Goal: Contribute content: Add original content to the website for others to see

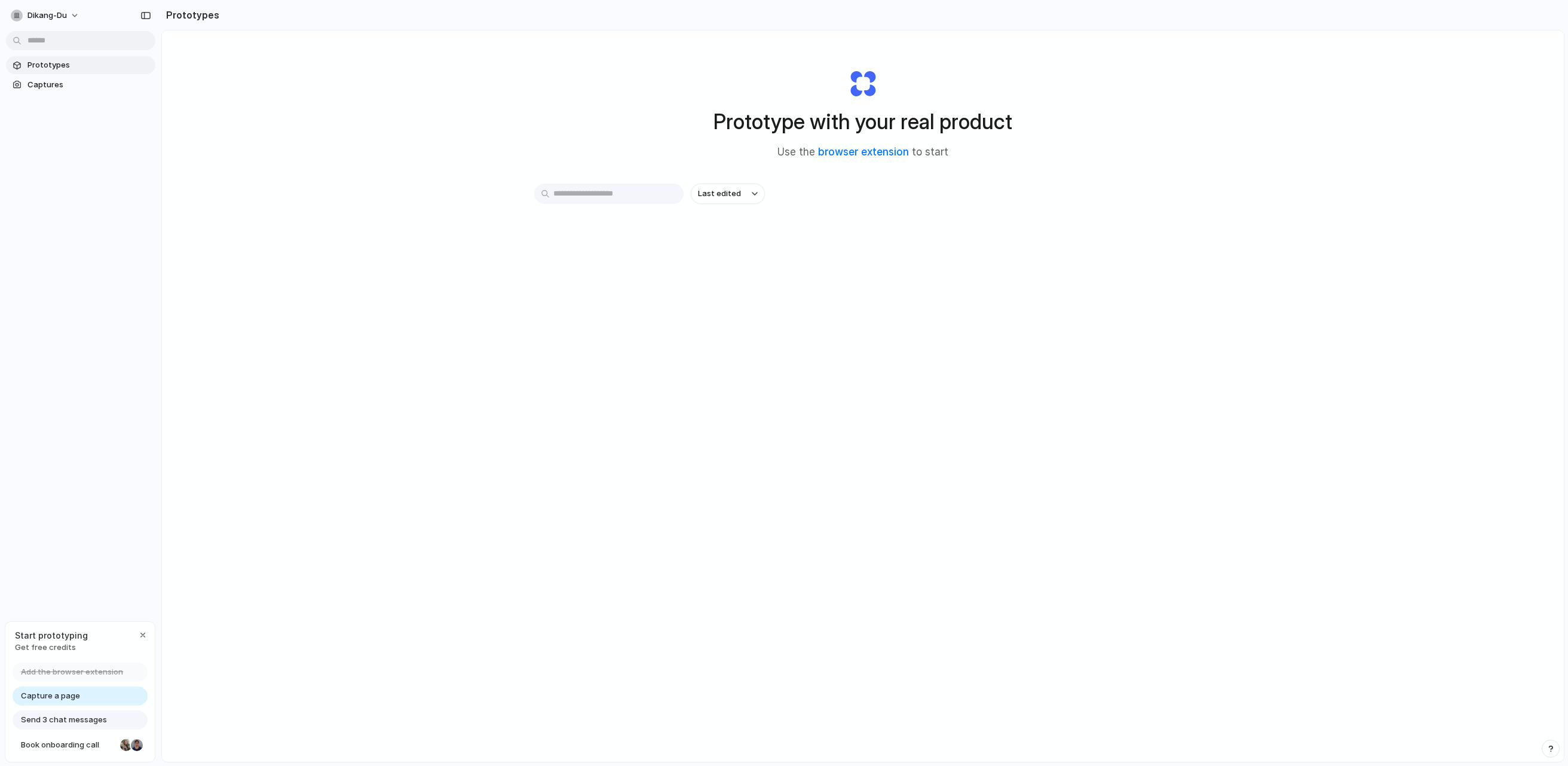
click at [625, 198] on input "text" at bounding box center [609, 193] width 149 height 21
click at [478, 321] on div "Prototype with your real product Use the browser extension to start Last edited" at bounding box center [863, 427] width 1402 height 794
click at [88, 701] on div "Capture a page" at bounding box center [80, 696] width 135 height 19
click at [549, 563] on div "Prototype with your real product Use the browser extension to start Last edited" at bounding box center [863, 427] width 1402 height 794
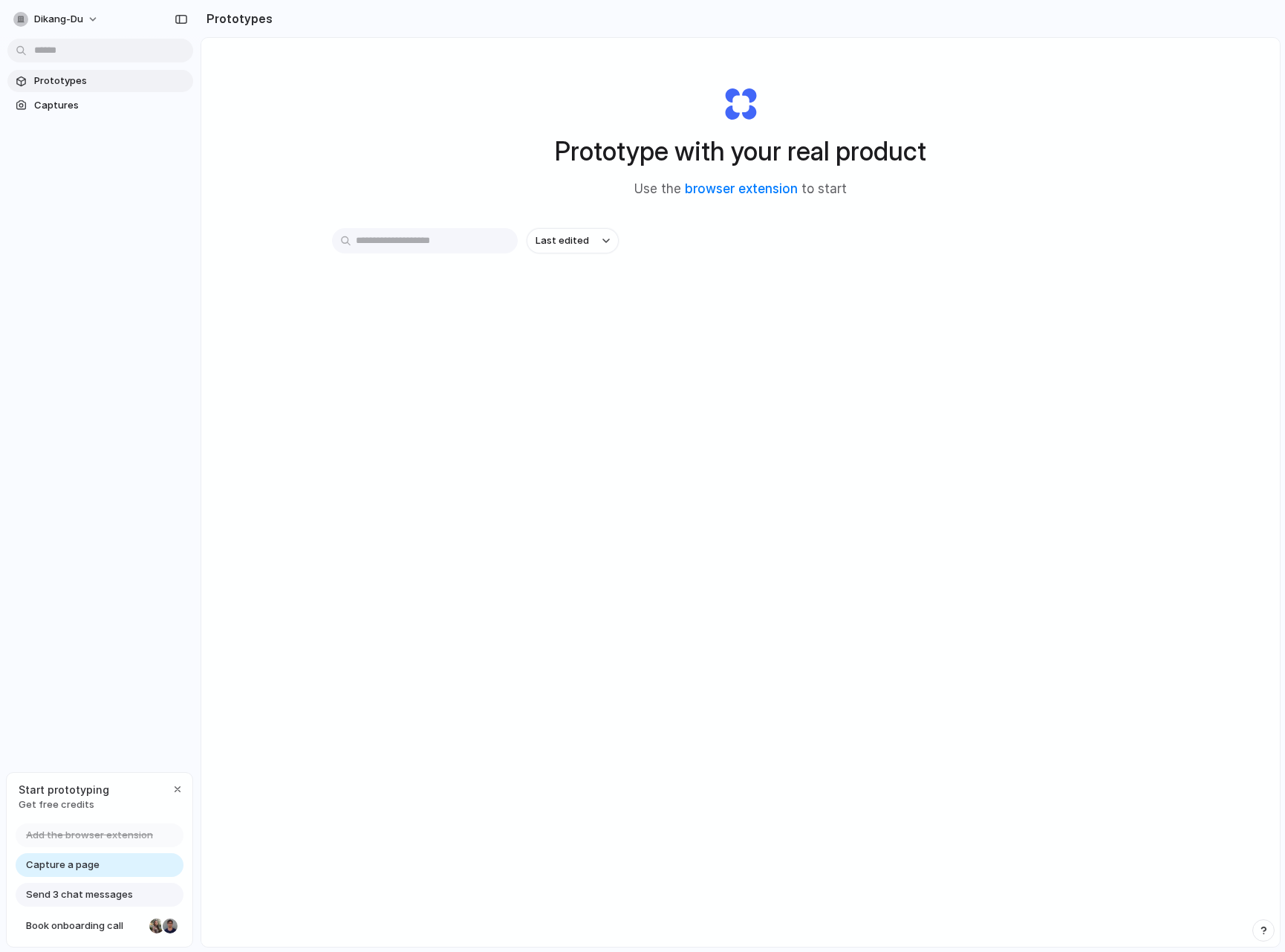
click at [1143, 179] on div "Prototype with your real product Use the browser extension to start Last edited" at bounding box center [741, 531] width 1079 height 987
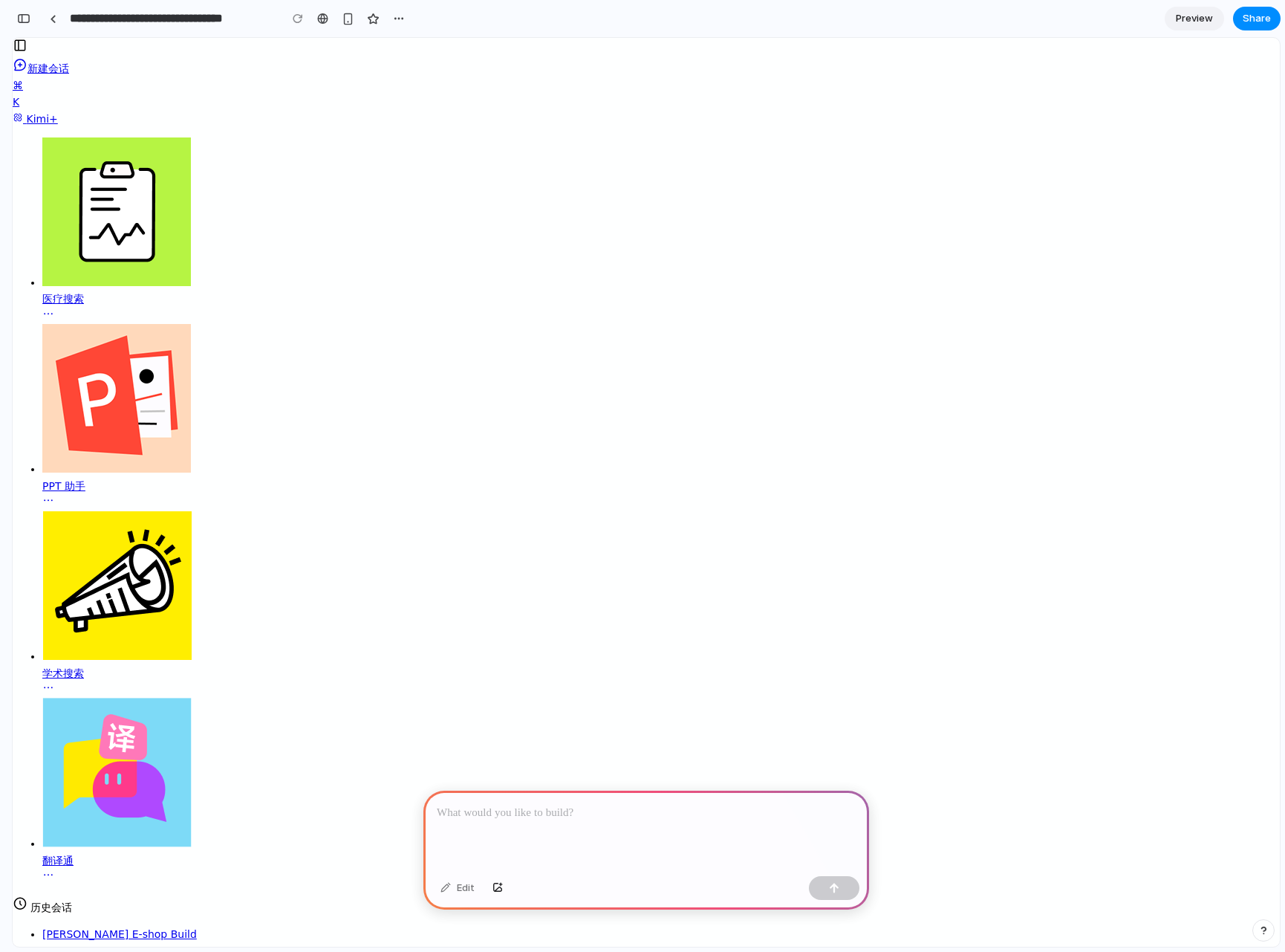
click at [82, 324] on link "PPT 助手" at bounding box center [661, 417] width 1238 height 187
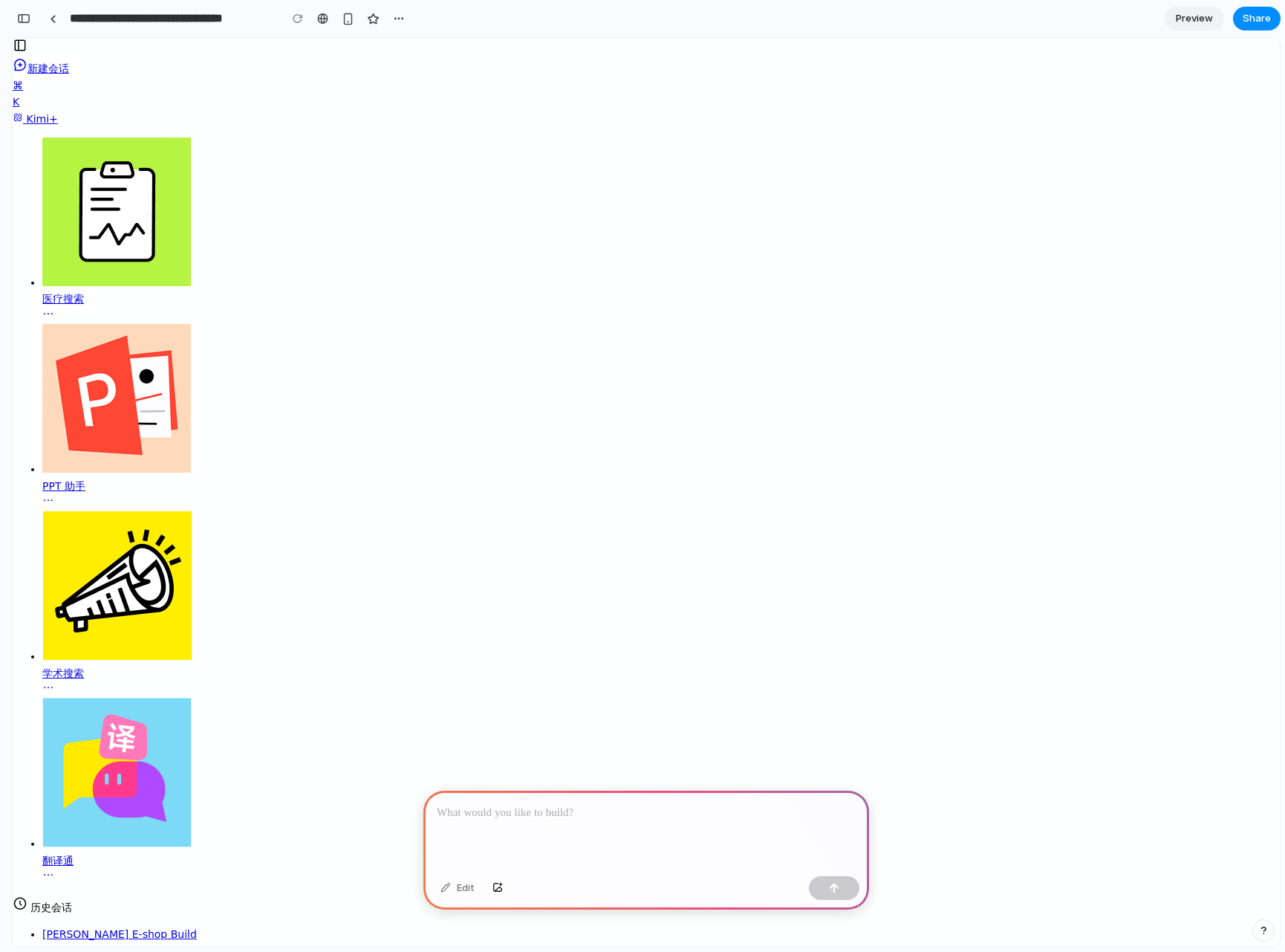
click at [551, 804] on p at bounding box center [646, 813] width 419 height 18
click at [346, 20] on div "button" at bounding box center [348, 19] width 12 height 12
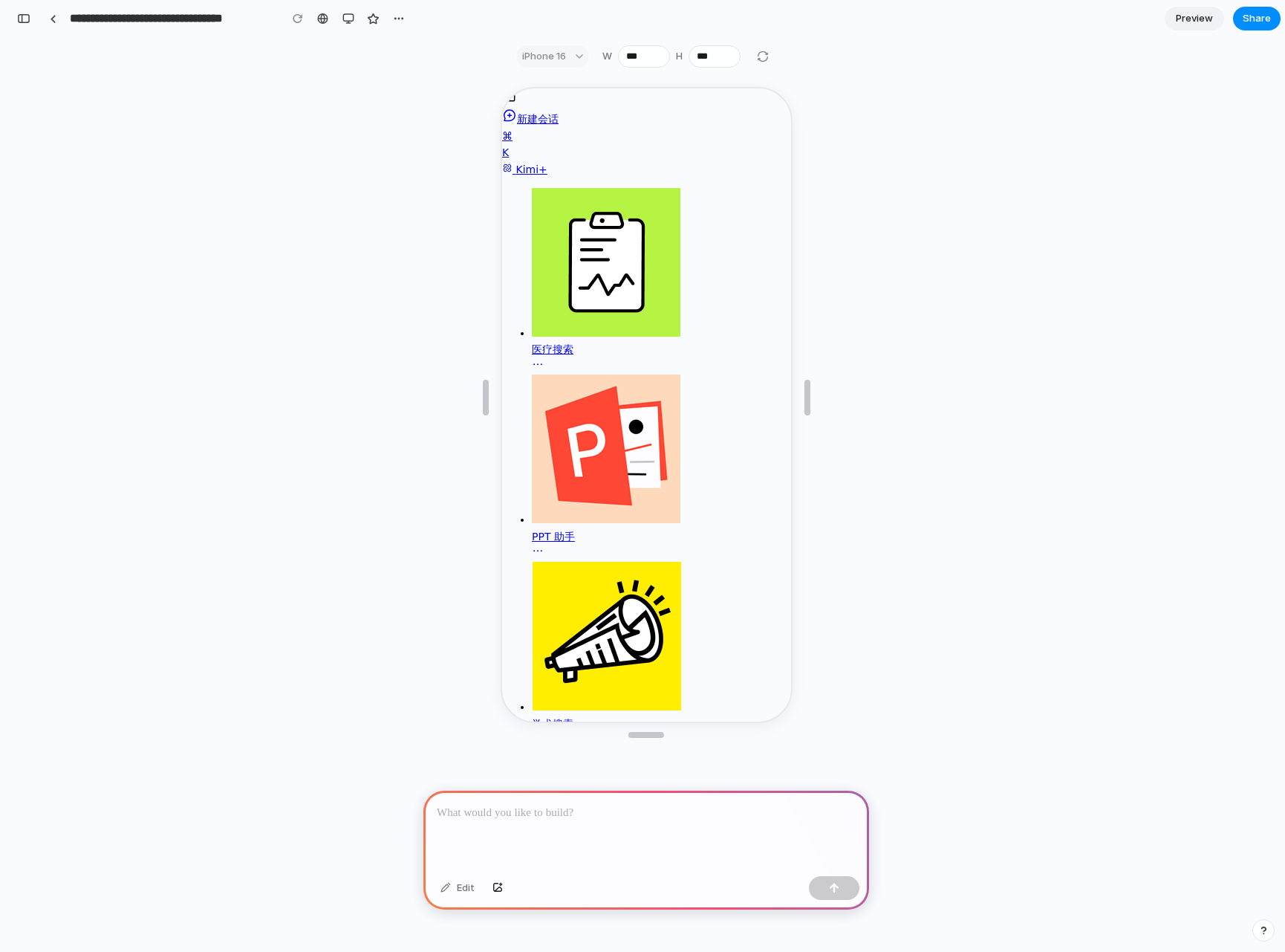
click at [320, 21] on div at bounding box center [323, 18] width 11 height 11
click at [349, 23] on div "button" at bounding box center [348, 18] width 11 height 11
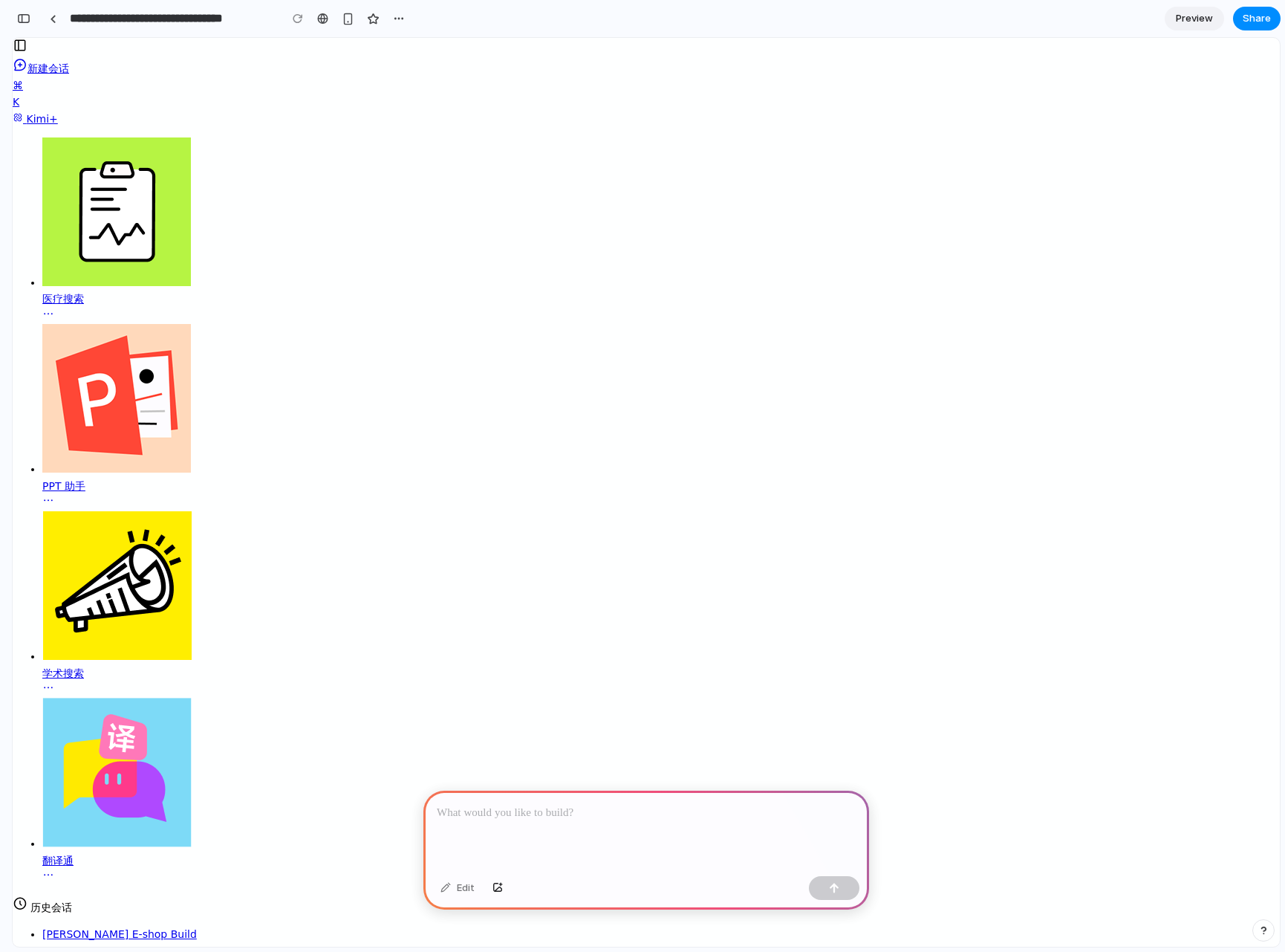
click at [66, 324] on link "PPT 助手" at bounding box center [661, 417] width 1238 height 187
click at [543, 814] on p at bounding box center [646, 813] width 419 height 18
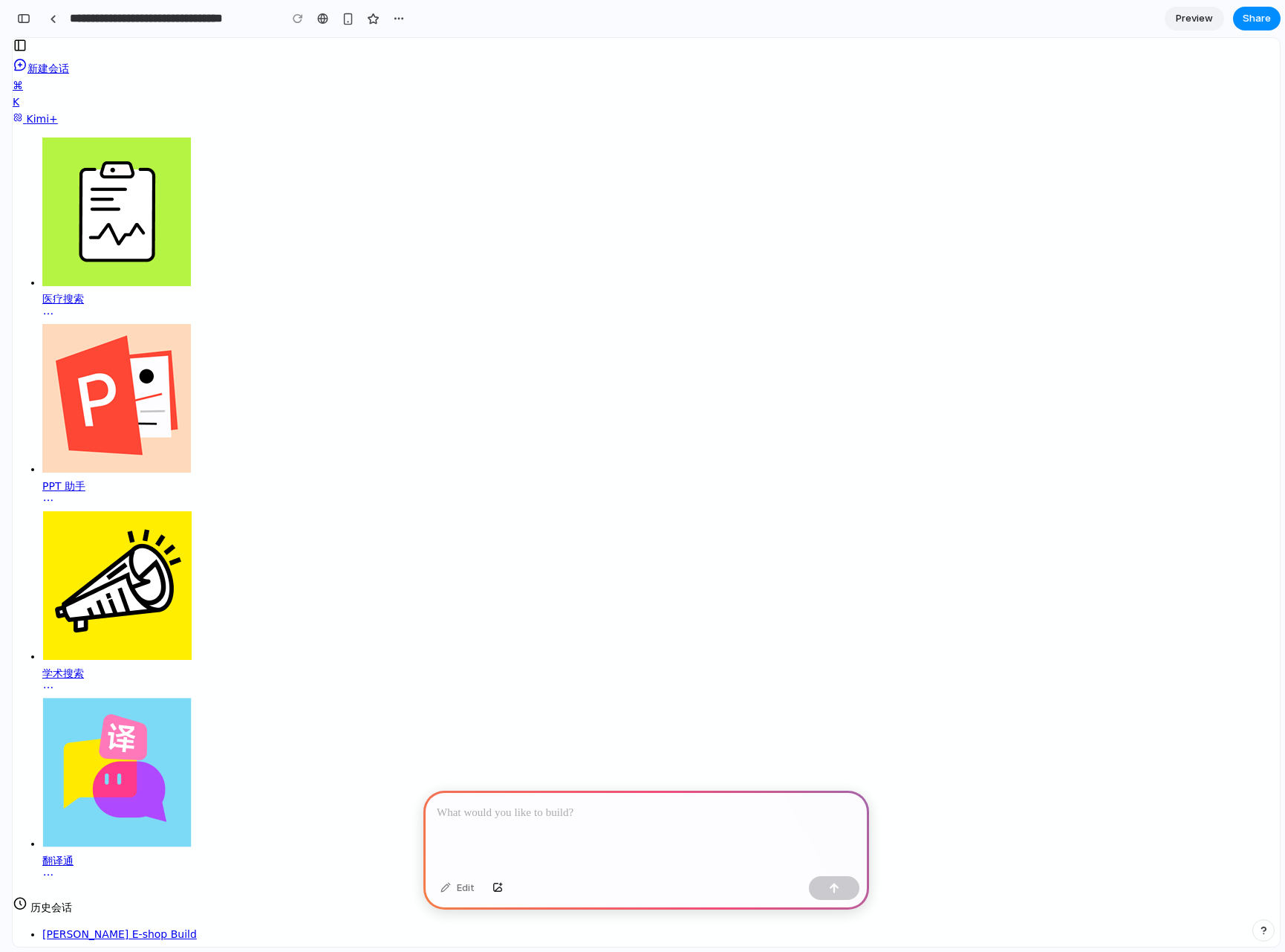
click at [575, 806] on p at bounding box center [646, 813] width 419 height 18
click at [461, 885] on div "Edit" at bounding box center [457, 887] width 49 height 24
click at [492, 888] on div "button" at bounding box center [498, 888] width 11 height 9
click at [513, 804] on p at bounding box center [646, 813] width 419 height 18
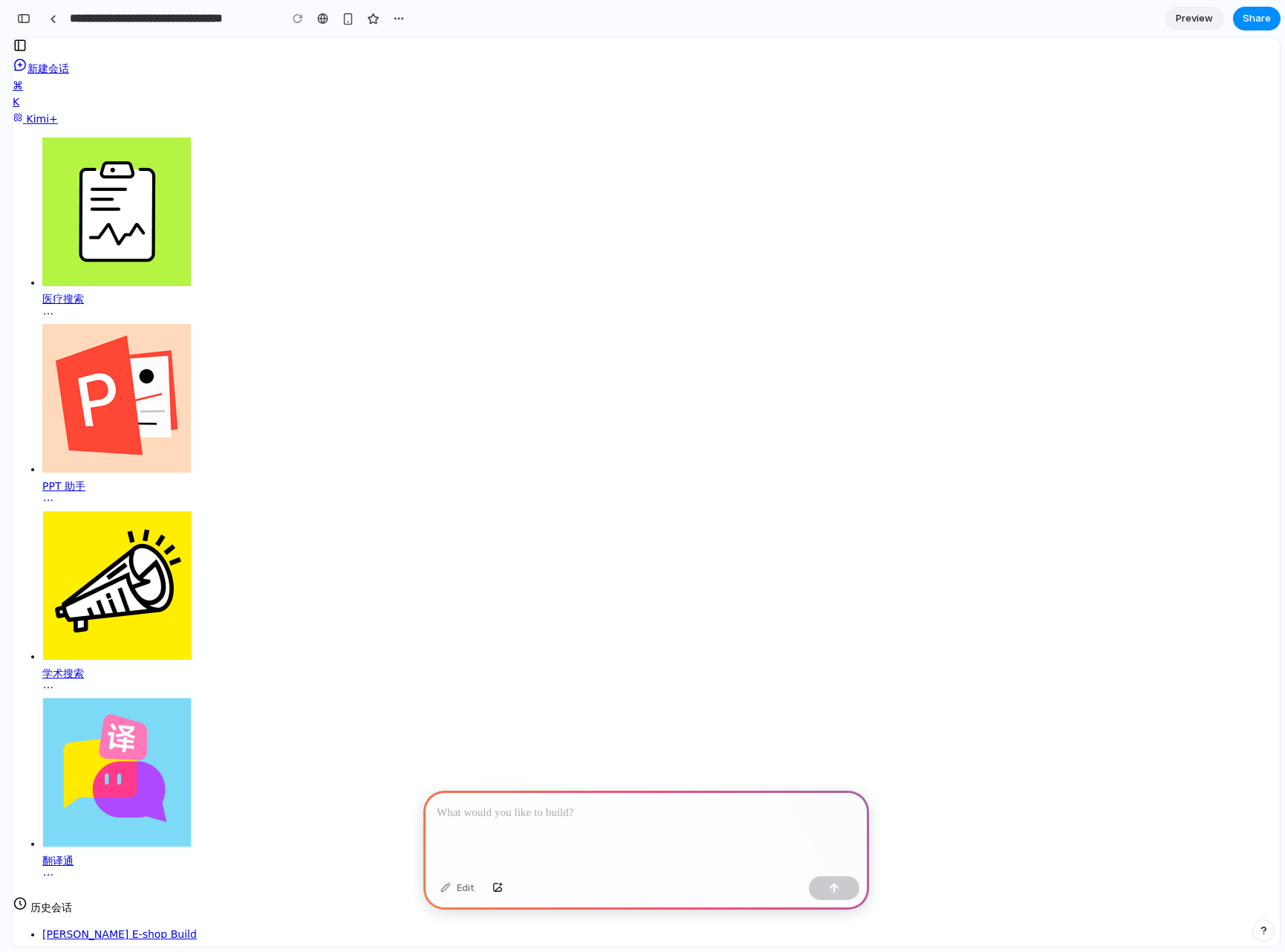
click at [627, 828] on div at bounding box center [646, 831] width 445 height 80
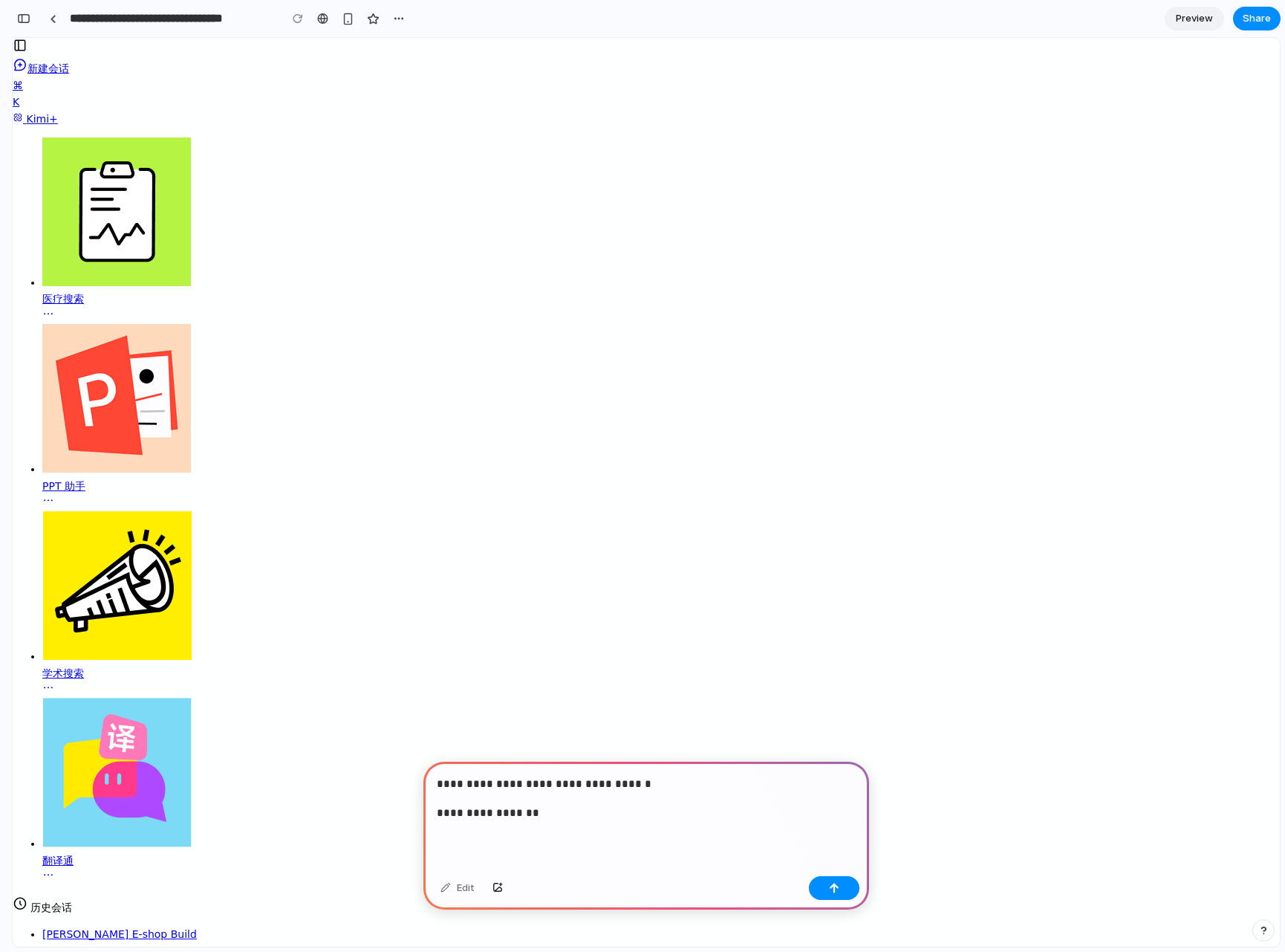
click at [713, 788] on div "**********" at bounding box center [646, 816] width 445 height 109
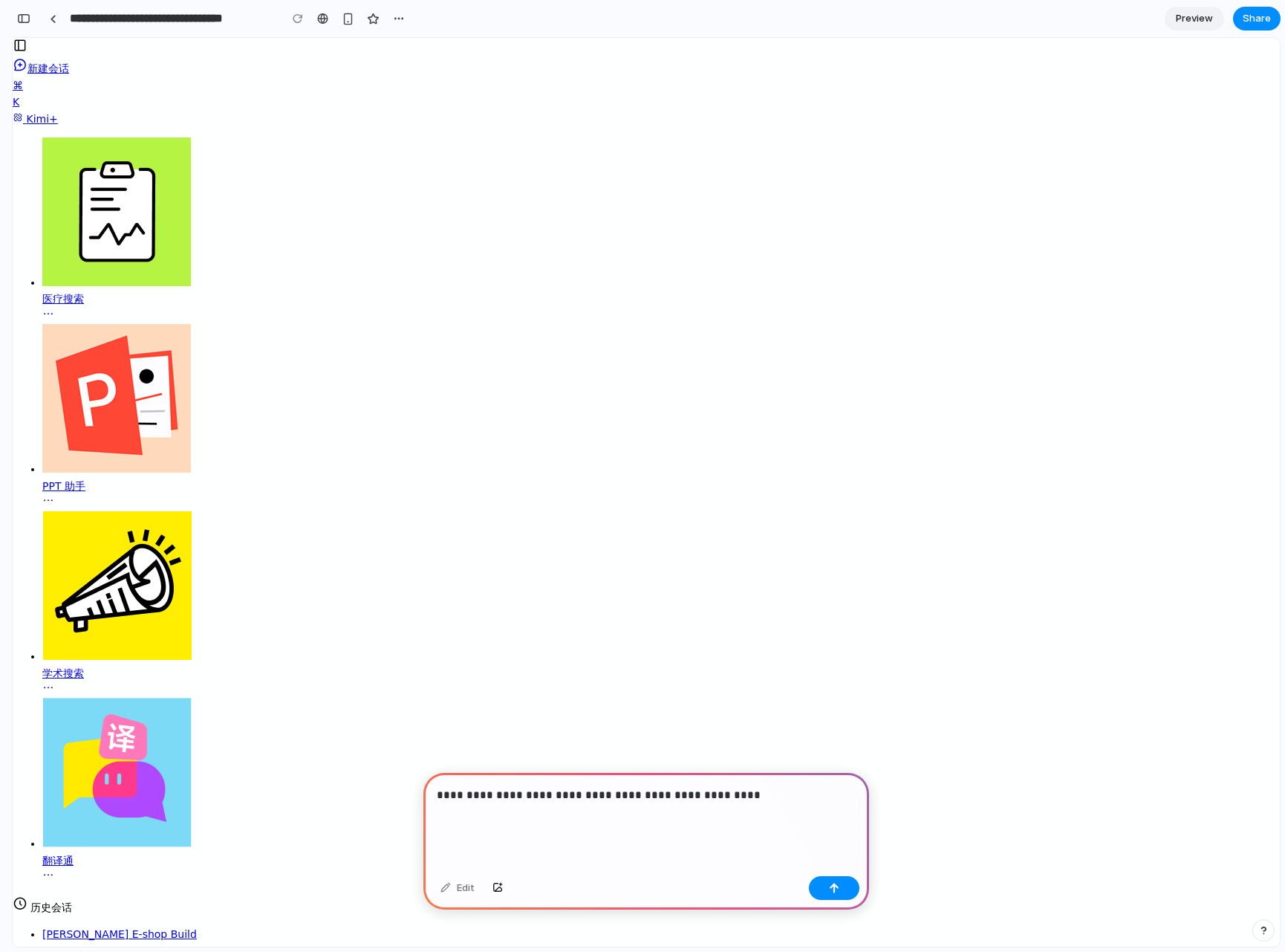
click at [713, 788] on p "**********" at bounding box center [642, 804] width 413 height 35
click at [635, 810] on p "**********" at bounding box center [642, 804] width 413 height 35
drag, startPoint x: 491, startPoint y: 810, endPoint x: 663, endPoint y: 803, distance: 172.1
click at [663, 803] on p "**********" at bounding box center [642, 804] width 413 height 35
click at [833, 884] on div "button" at bounding box center [834, 888] width 11 height 11
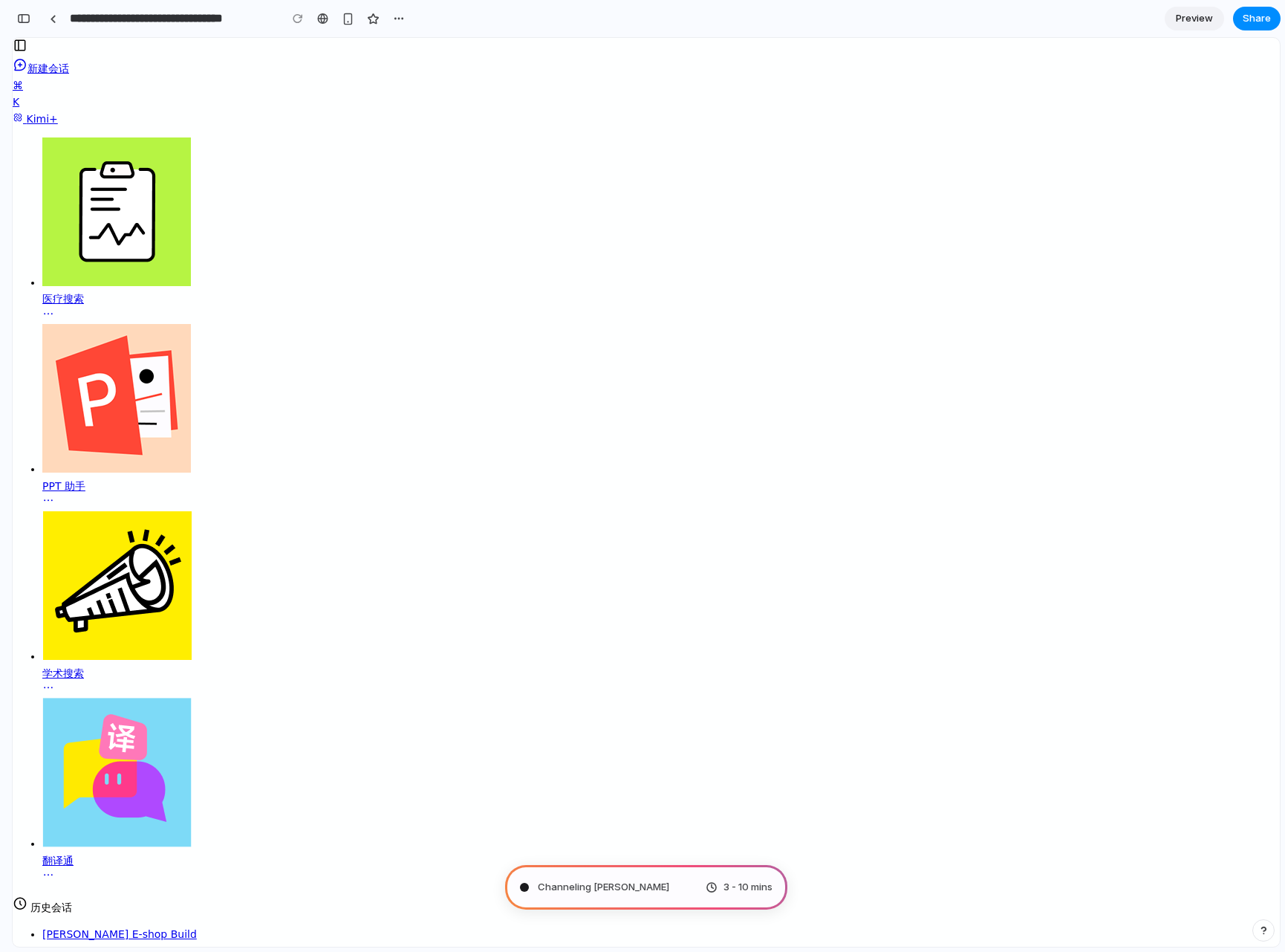
click at [618, 880] on span "Channeling Steve Jobs" at bounding box center [604, 887] width 132 height 15
click at [589, 895] on div "Channeling Steve Jobs ... 3 - 10 mins" at bounding box center [646, 887] width 282 height 44
type input "**********"
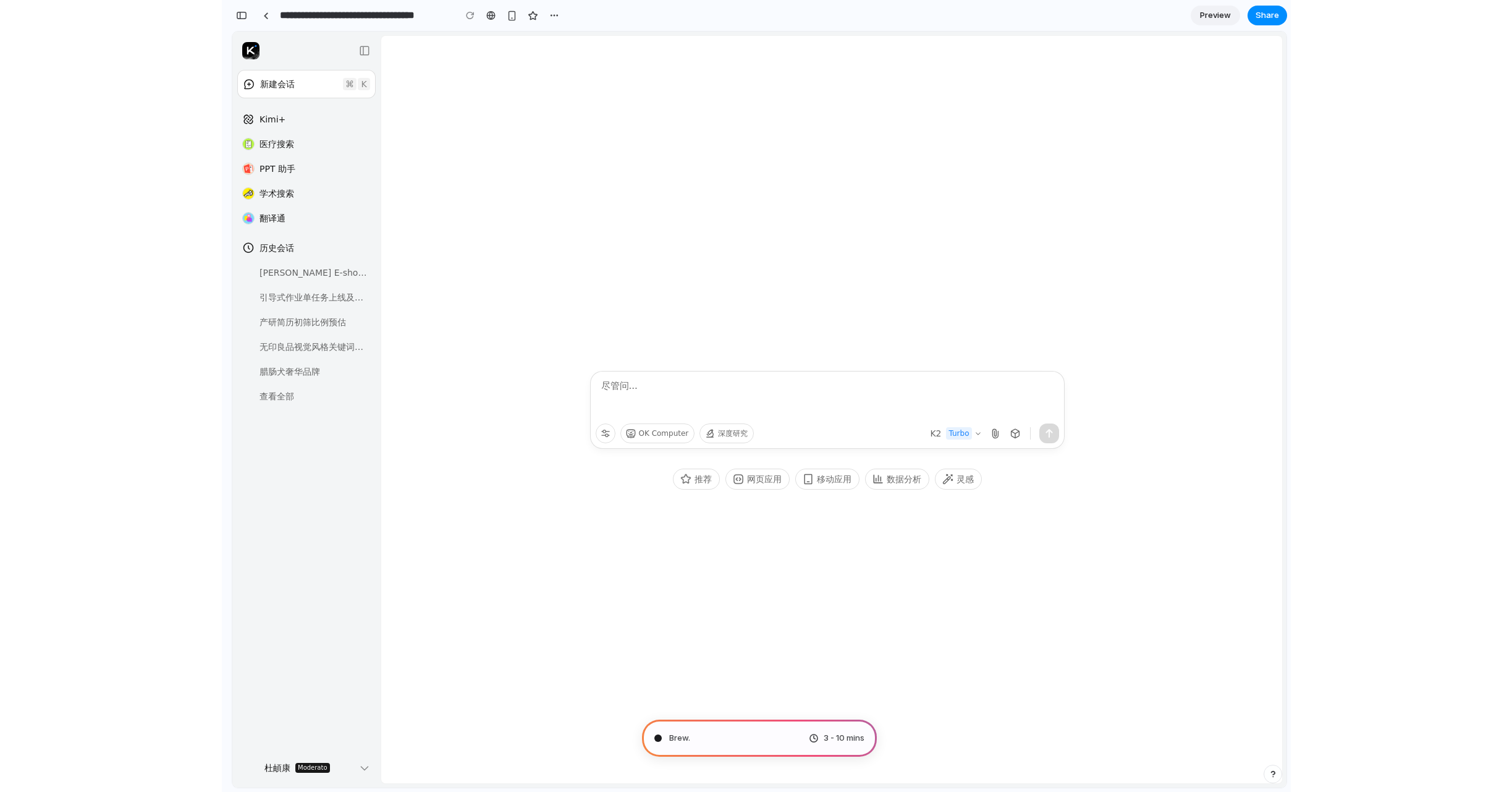
scroll to position [207, 0]
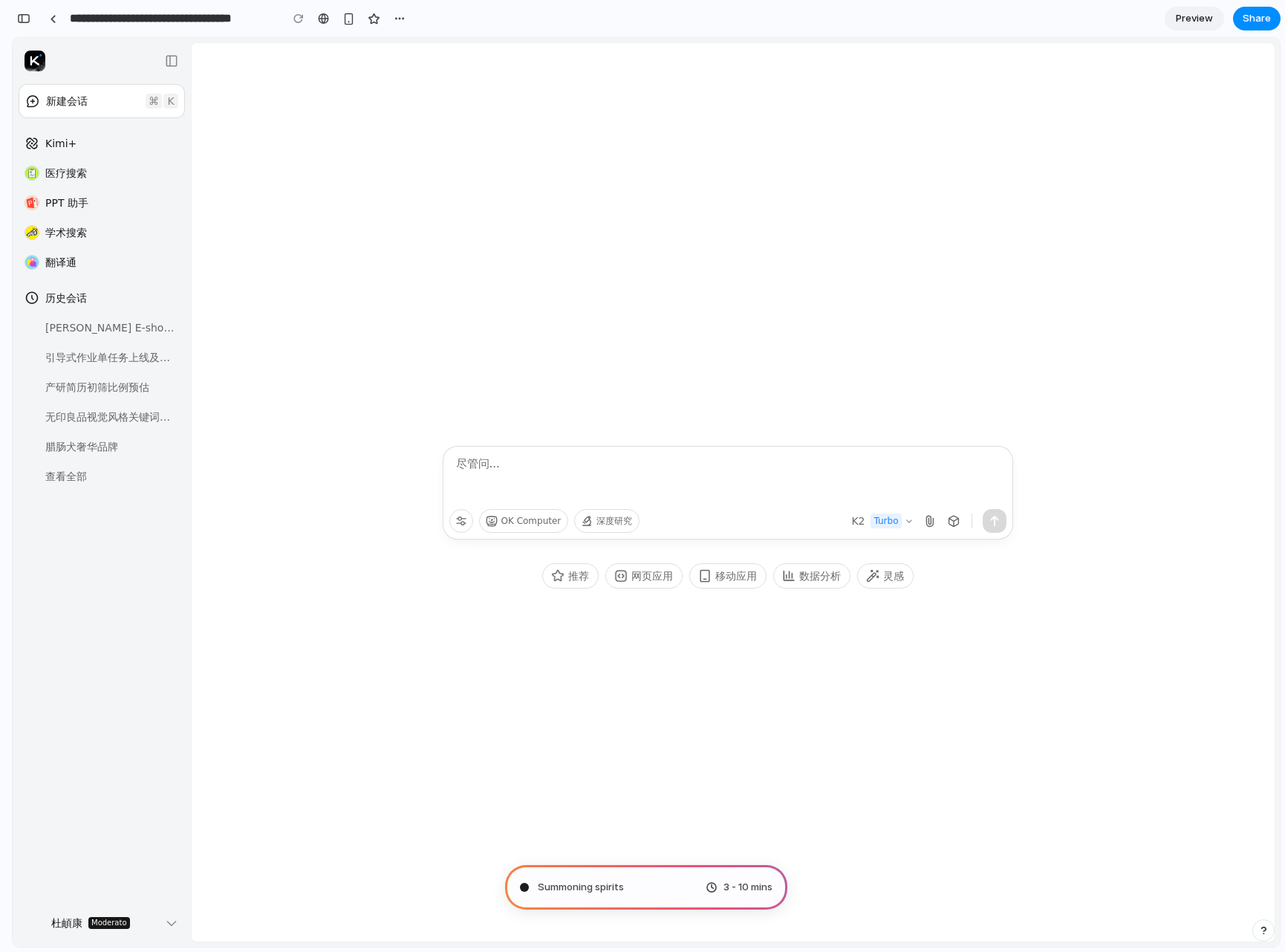
click at [668, 892] on div "Summoning spirits 3 - 10 mins" at bounding box center [646, 887] width 282 height 44
click at [695, 469] on div at bounding box center [727, 477] width 545 height 44
click at [751, 565] on div "移动应用" at bounding box center [727, 575] width 77 height 26
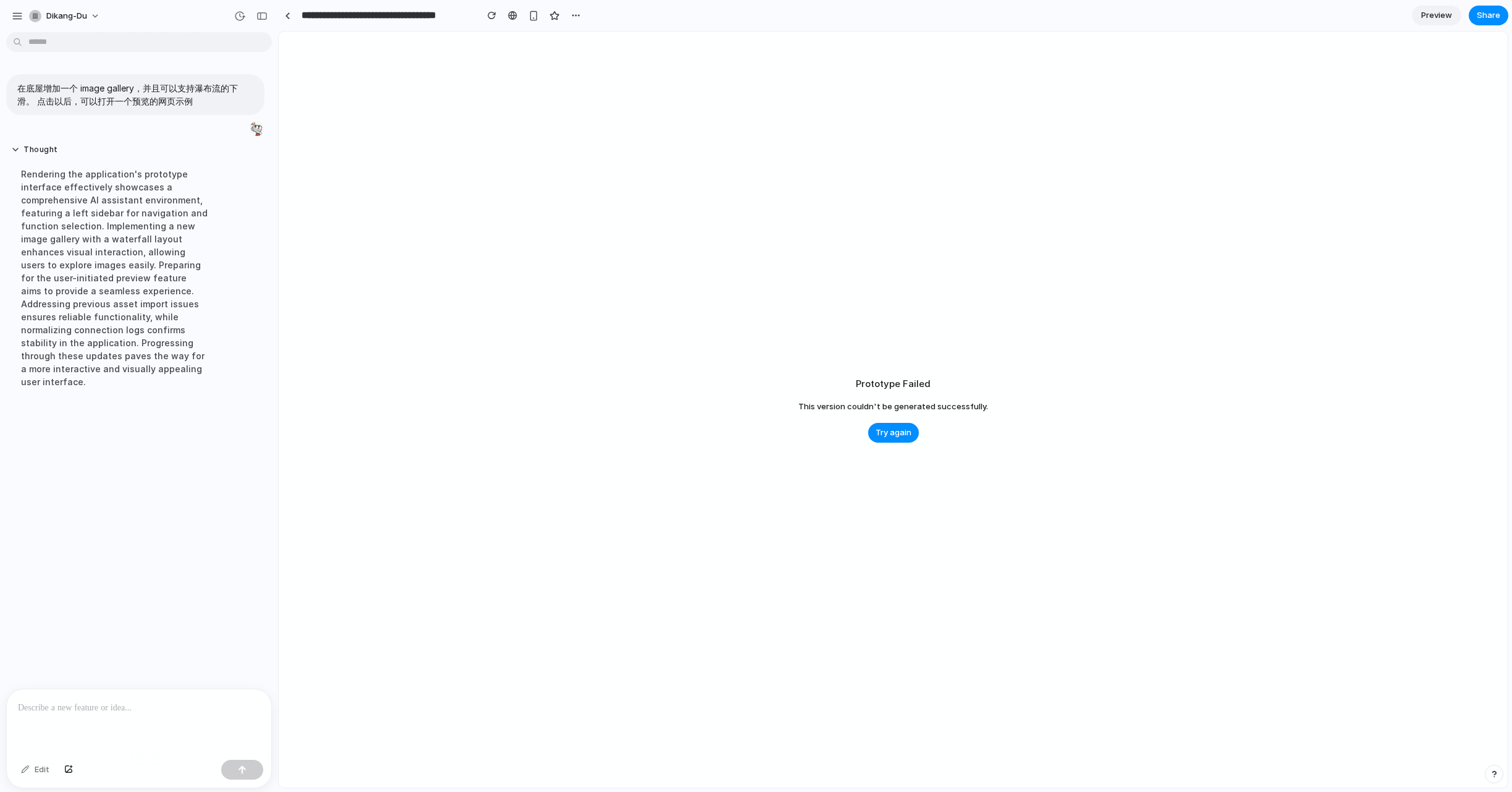
scroll to position [0, 0]
click at [895, 432] on span "Try again" at bounding box center [893, 432] width 36 height 13
click at [903, 437] on span "Try again" at bounding box center [893, 432] width 36 height 13
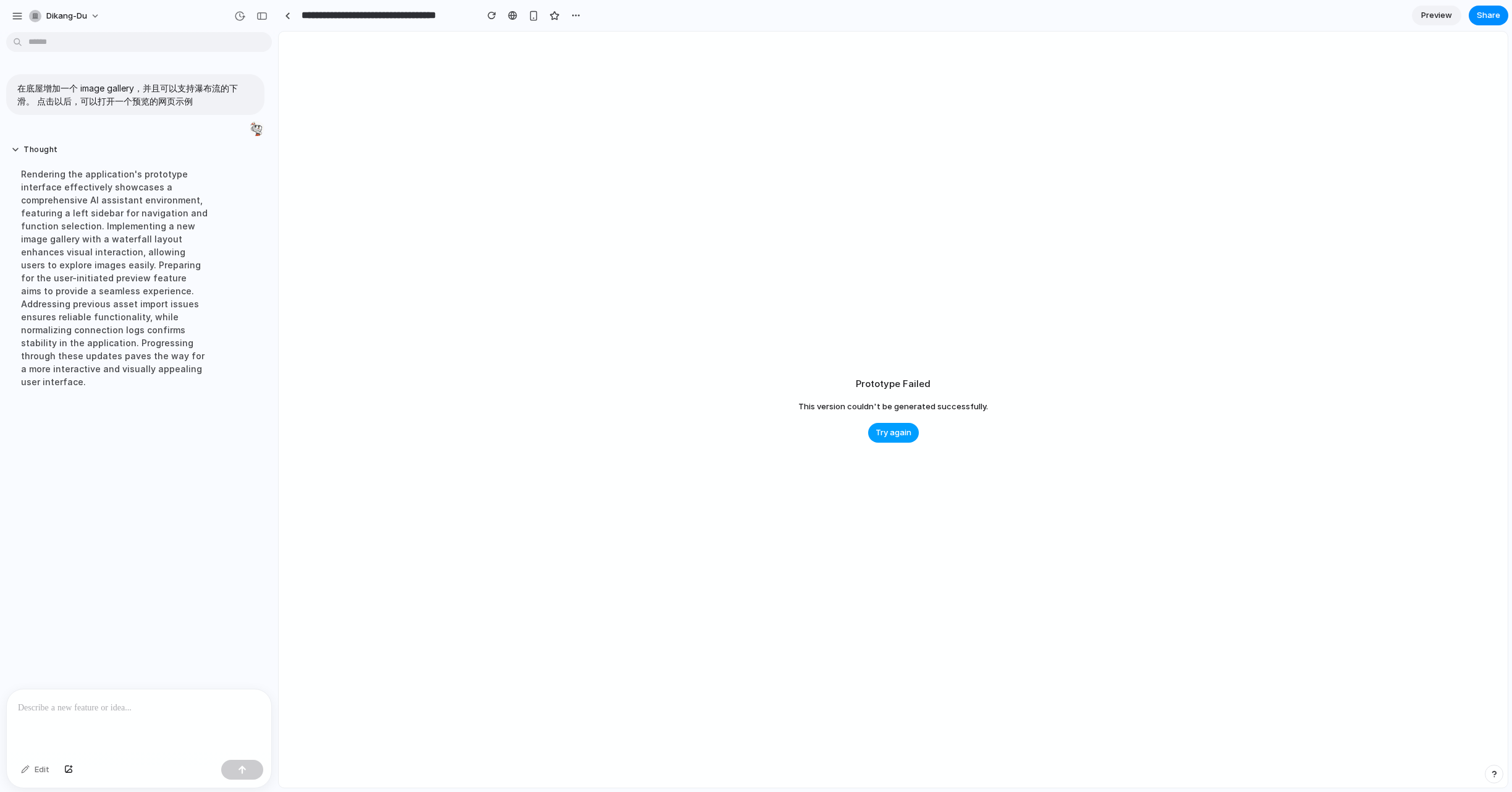
click at [903, 437] on span "Try again" at bounding box center [893, 432] width 36 height 13
